Goal: Task Accomplishment & Management: Manage account settings

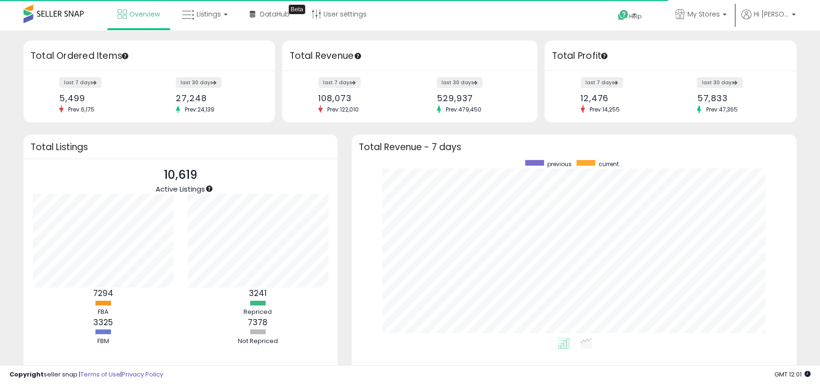
scroll to position [178, 426]
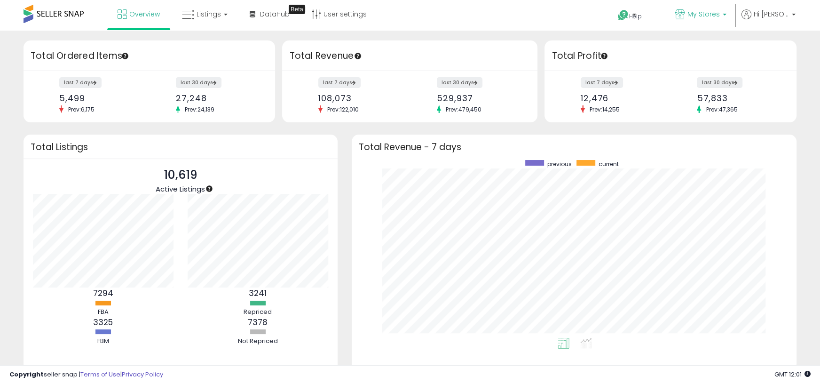
click at [718, 16] on span "My Stores" at bounding box center [703, 13] width 32 height 9
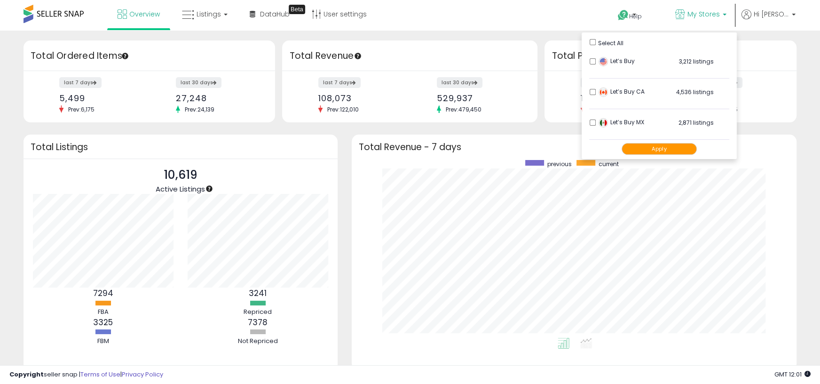
click at [596, 119] on li "Let’s Buy MX 2,871 listings" at bounding box center [659, 124] width 140 height 29
click at [645, 153] on button "Apply" at bounding box center [659, 149] width 75 height 12
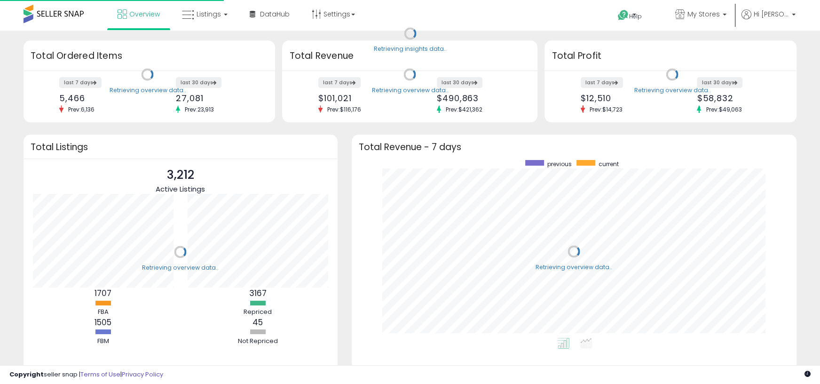
scroll to position [178, 426]
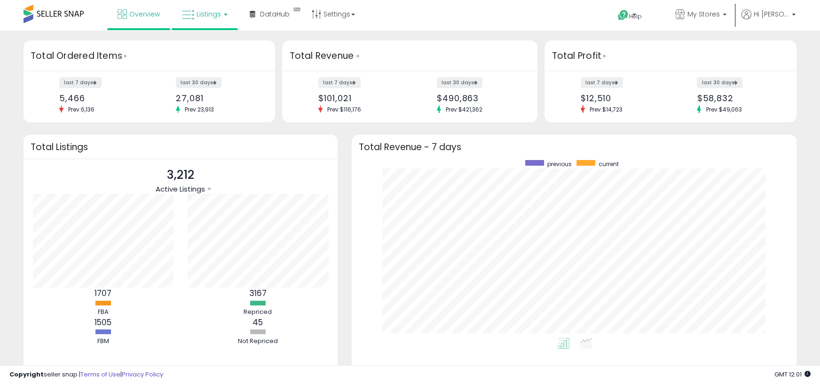
click at [208, 18] on span "Listings" at bounding box center [209, 13] width 24 height 9
click at [207, 15] on span "Listings" at bounding box center [209, 13] width 24 height 9
click at [210, 44] on icon at bounding box center [211, 46] width 41 height 12
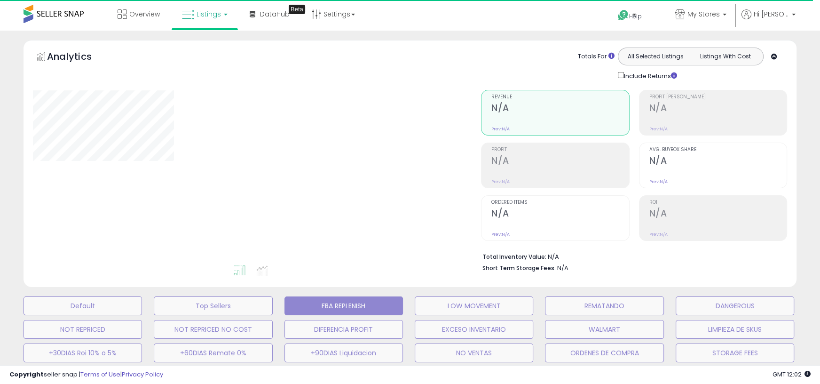
select select "**"
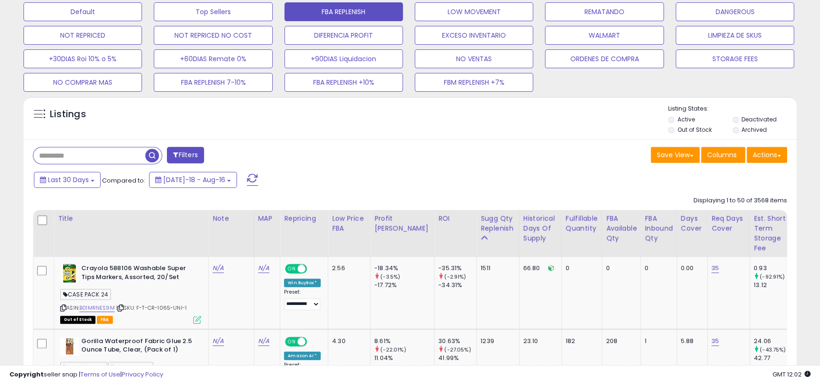
scroll to position [298, 0]
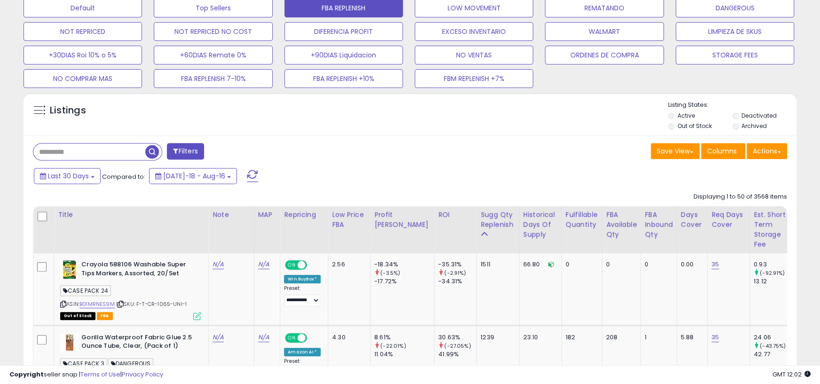
click at [91, 152] on input "text" at bounding box center [89, 151] width 112 height 16
type input "****"
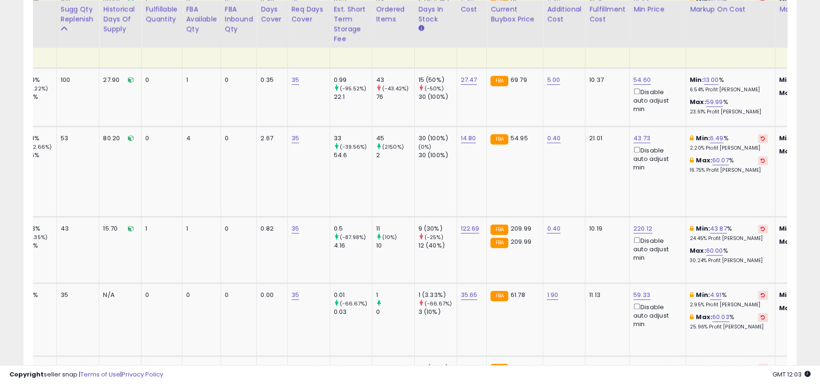
scroll to position [0, 0]
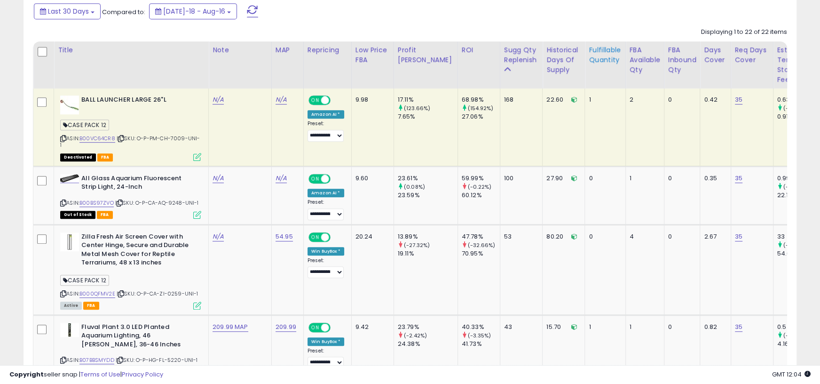
click at [589, 63] on div "Fulfillable Quantity" at bounding box center [605, 55] width 32 height 20
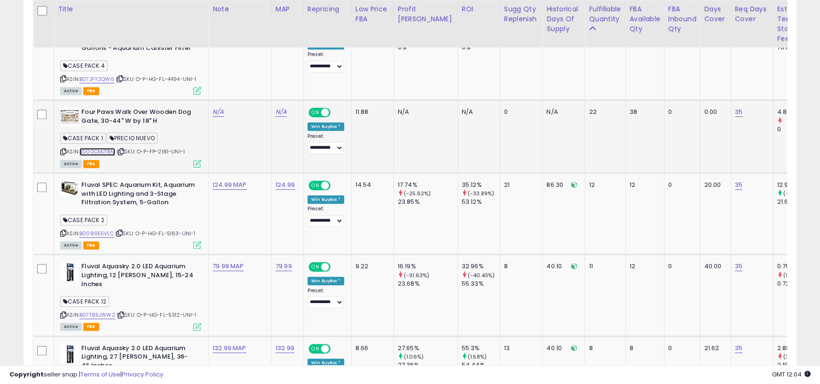
click at [110, 150] on link "B000CMJTBM" at bounding box center [97, 152] width 36 height 8
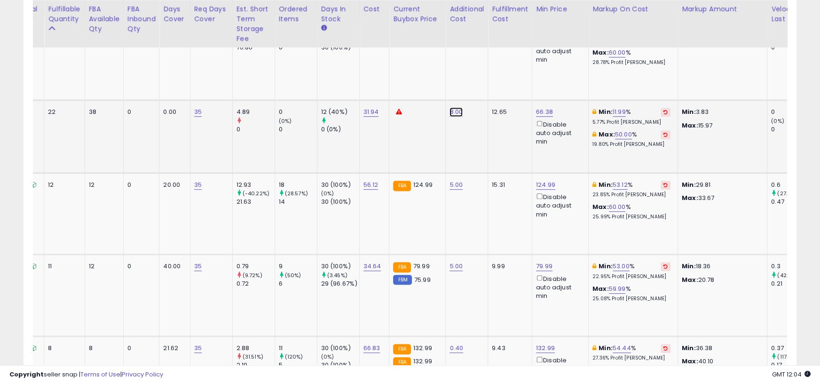
click at [449, 110] on link "8.00" at bounding box center [455, 111] width 13 height 9
click at [431, 91] on span at bounding box center [428, 90] width 6 height 6
type input "*"
click at [453, 94] on button "submit" at bounding box center [445, 89] width 16 height 14
click at [613, 110] on link "12.00" at bounding box center [620, 111] width 15 height 9
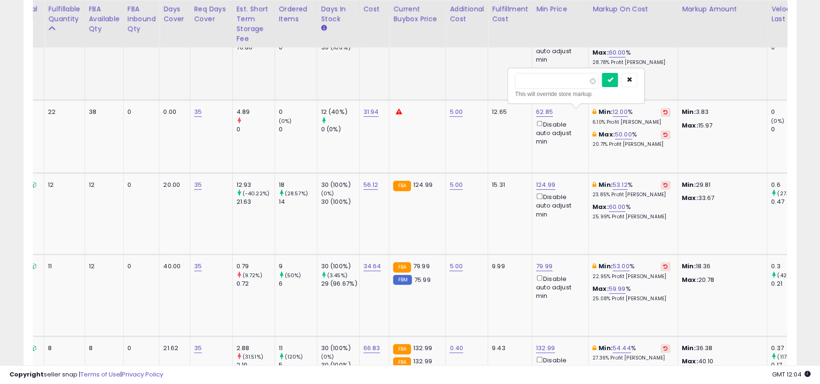
drag, startPoint x: 543, startPoint y: 83, endPoint x: 493, endPoint y: 81, distance: 49.4
type input "*"
click button "submit" at bounding box center [610, 80] width 16 height 14
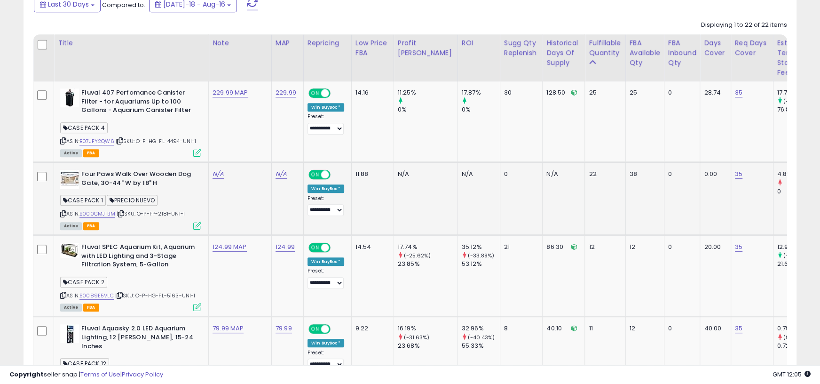
click at [141, 225] on div "Active FBA" at bounding box center [130, 225] width 141 height 7
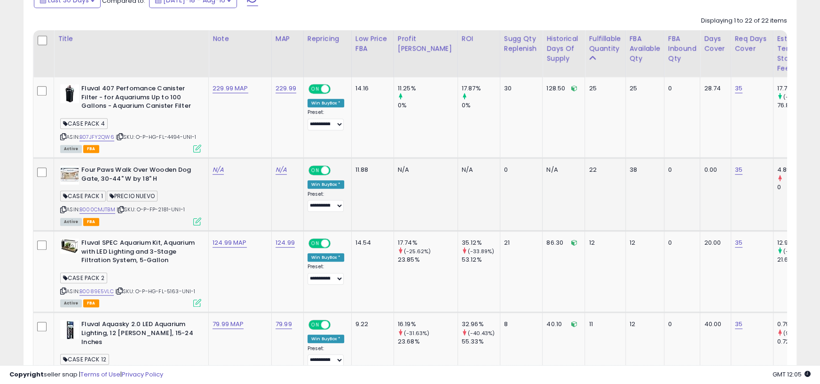
scroll to position [473, 0]
click at [124, 209] on icon at bounding box center [121, 209] width 6 height 5
click at [504, 45] on div "Sugg Qty Replenish" at bounding box center [521, 44] width 35 height 20
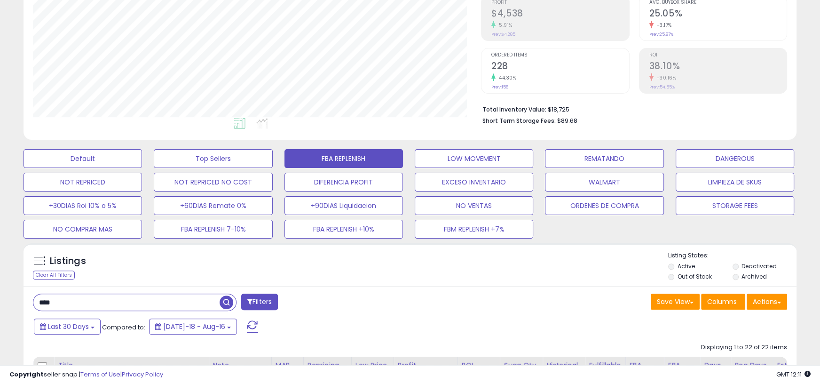
scroll to position [225, 0]
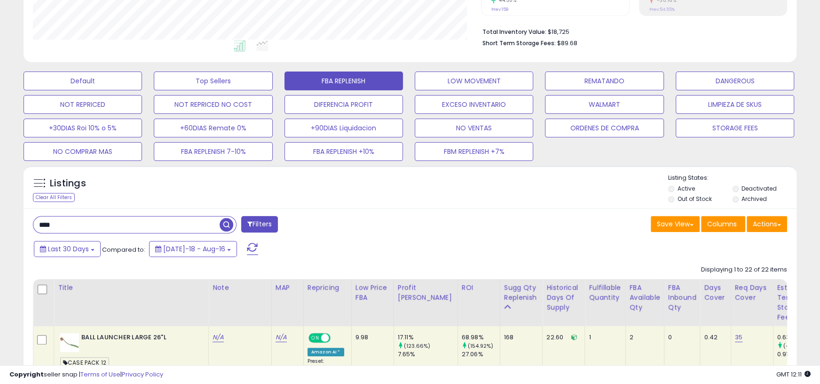
click at [86, 222] on input "****" at bounding box center [126, 224] width 186 height 16
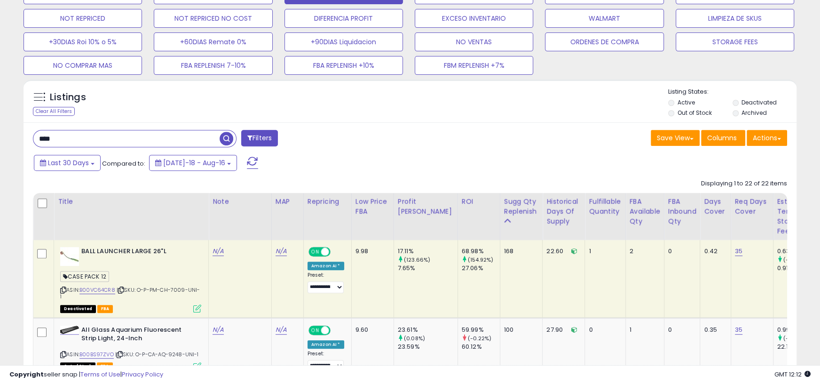
scroll to position [193, 448]
type input "******"
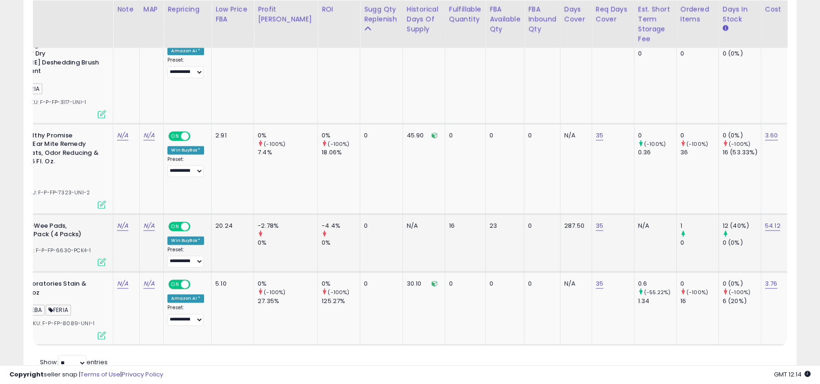
scroll to position [0, 36]
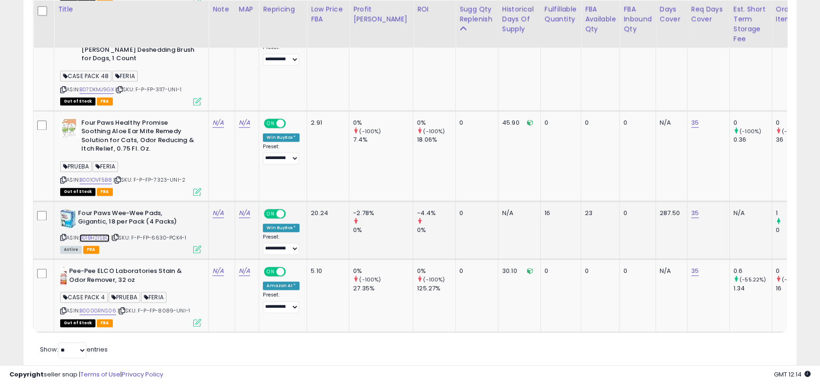
click at [102, 234] on link "B01BH2ISBC" at bounding box center [94, 238] width 30 height 8
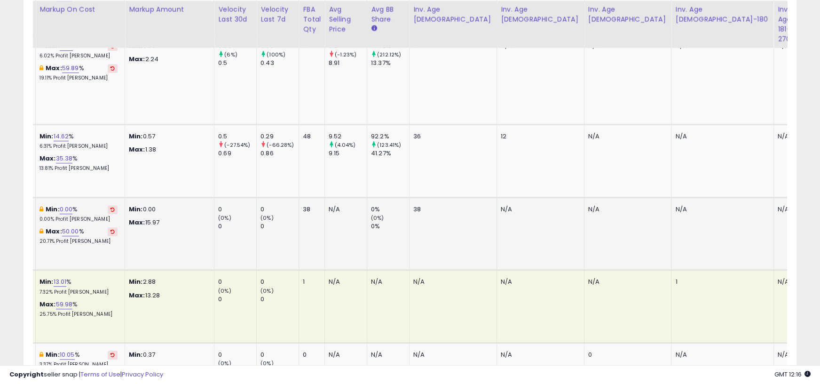
scroll to position [0, 984]
